Goal: Check status: Check status

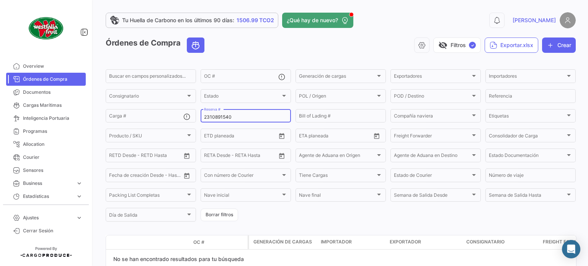
type input "2310891540"
click at [355, 51] on div "visibility_off Filtros ✓ Exportar.xlsx Crear" at bounding box center [393, 45] width 365 height 15
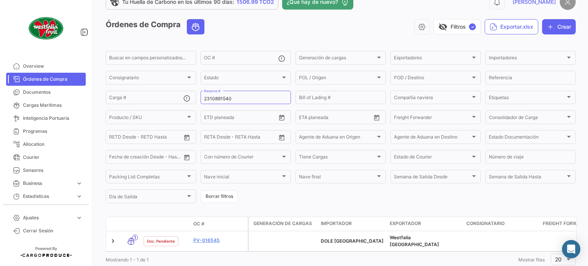
scroll to position [22, 0]
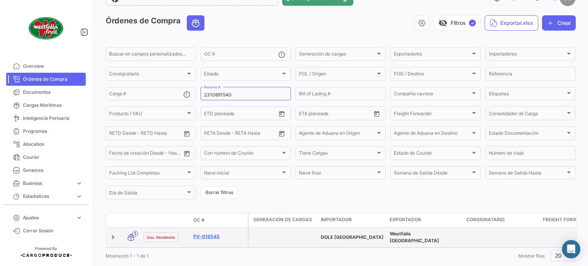
click at [209, 235] on link "PV-016545" at bounding box center [218, 236] width 51 height 7
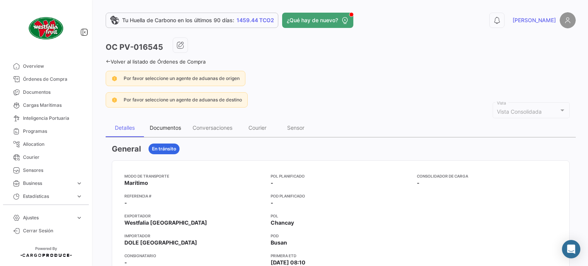
click at [166, 126] on div "Documentos" at bounding box center [165, 127] width 31 height 7
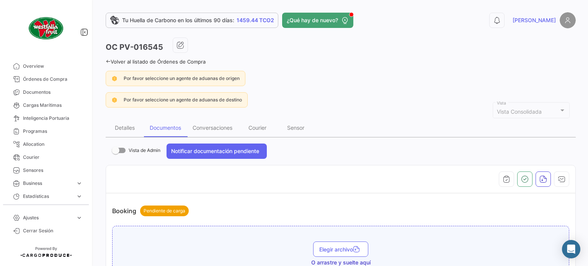
drag, startPoint x: 580, startPoint y: 120, endPoint x: 580, endPoint y: 148, distance: 28.0
click at [580, 148] on div "Tu Huella de Carbono en los últimos 90 días: 1459.44 TCO2 ¿Qué hay de nuevo? 0 …" at bounding box center [340, 133] width 495 height 266
click at [212, 129] on div "Conversaciones" at bounding box center [213, 127] width 40 height 7
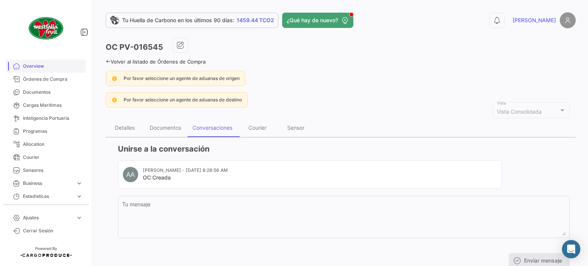
click at [46, 67] on span "Overview" at bounding box center [53, 66] width 60 height 7
